Goal: Task Accomplishment & Management: Use online tool/utility

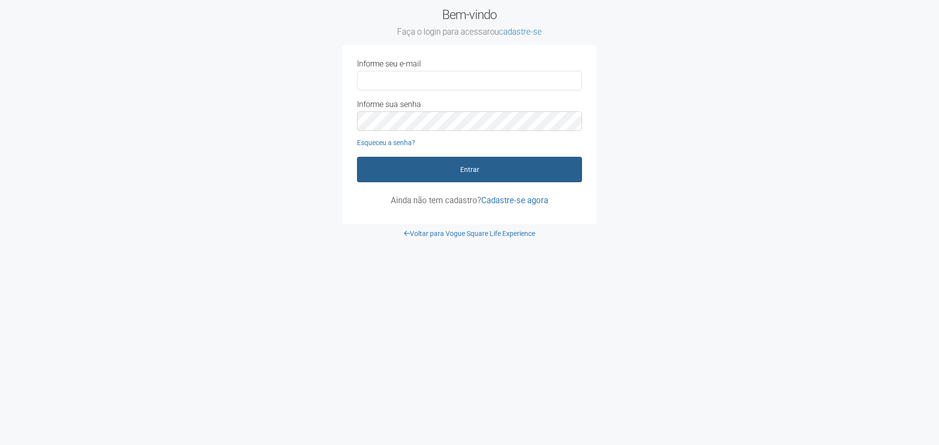
type input "**********"
click at [462, 167] on button "Entrar" at bounding box center [469, 169] width 225 height 25
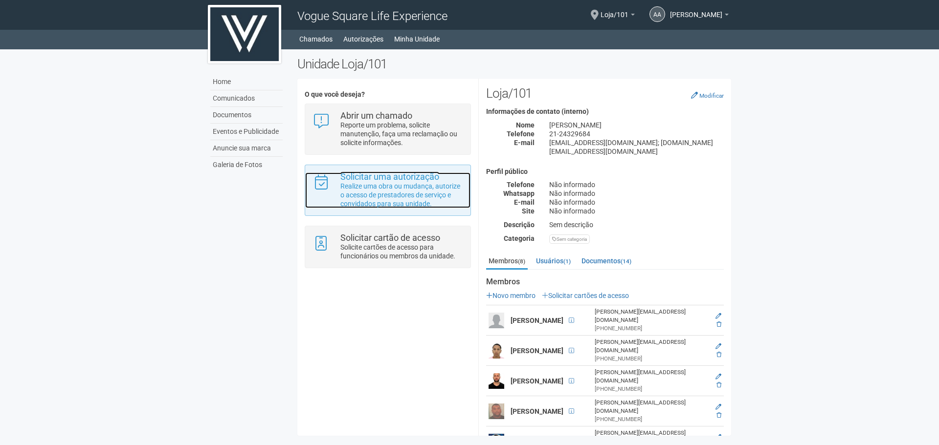
click at [418, 188] on p "Realize uma obra ou mudança, autorize o acesso de prestadores de serviço e conv…" at bounding box center [401, 195] width 123 height 26
